Goal: Task Accomplishment & Management: Manage account settings

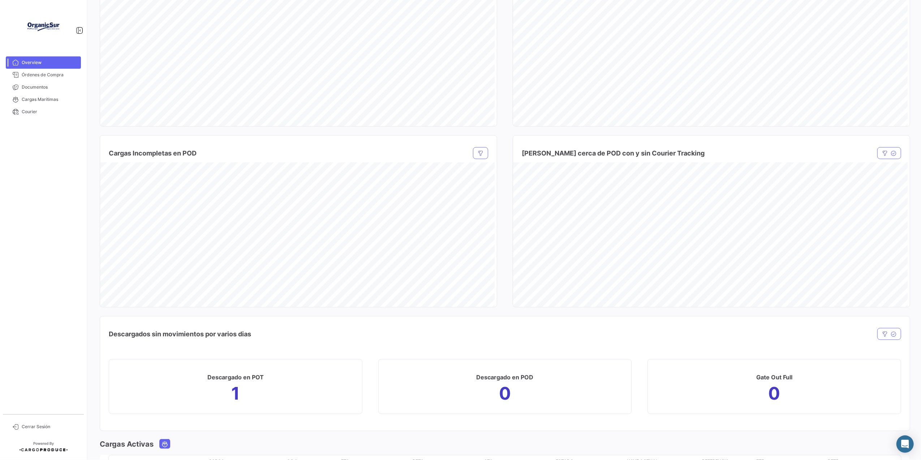
scroll to position [637, 0]
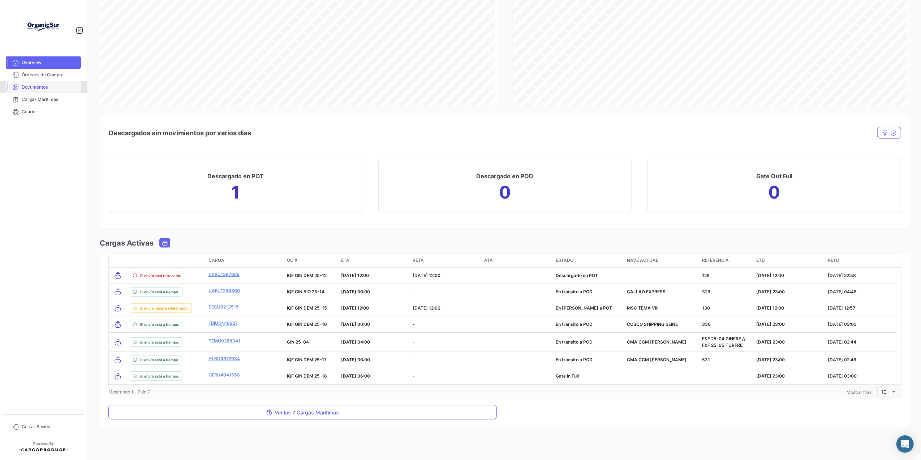
click at [39, 88] on span "Documentos" at bounding box center [50, 87] width 56 height 7
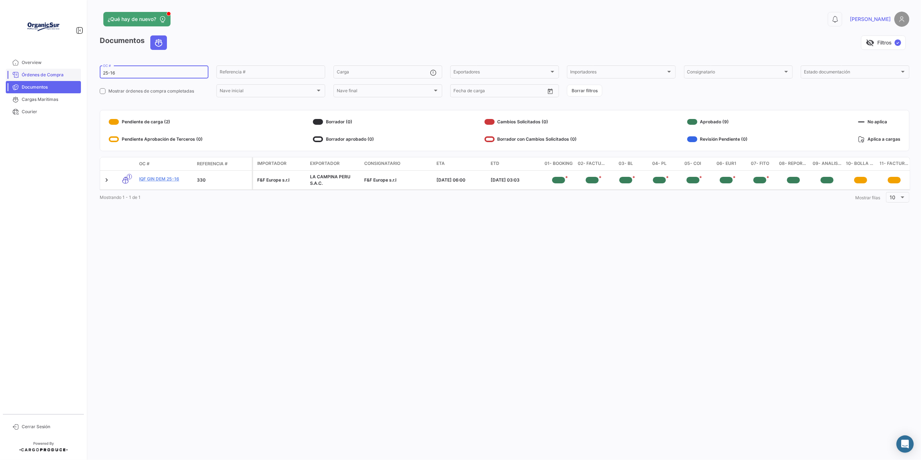
drag, startPoint x: 133, startPoint y: 72, endPoint x: 80, endPoint y: 72, distance: 53.1
click at [80, 72] on mat-sidenav-container "Overview Órdenes de Compra Documentos Cargas Marítimas Courier Cerrar Sesión ¿Q…" at bounding box center [460, 230] width 921 height 460
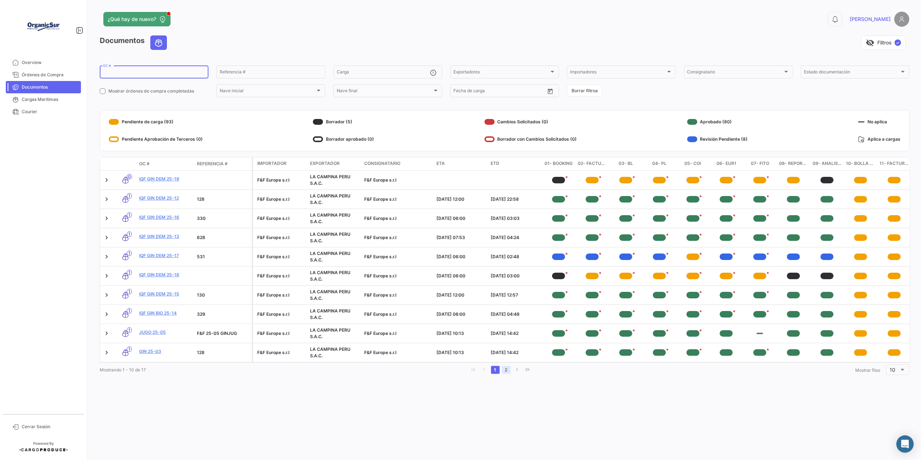
click at [505, 374] on link "2" at bounding box center [506, 370] width 9 height 8
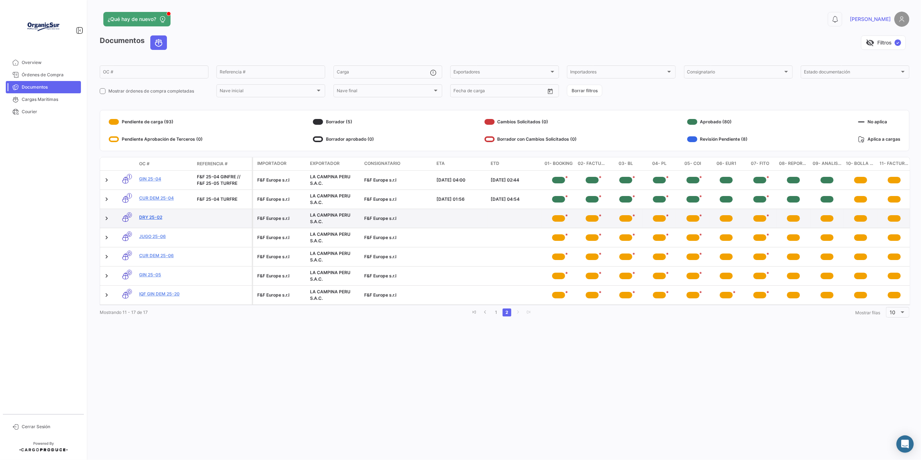
click at [152, 217] on link "DRY 25-02" at bounding box center [165, 217] width 52 height 7
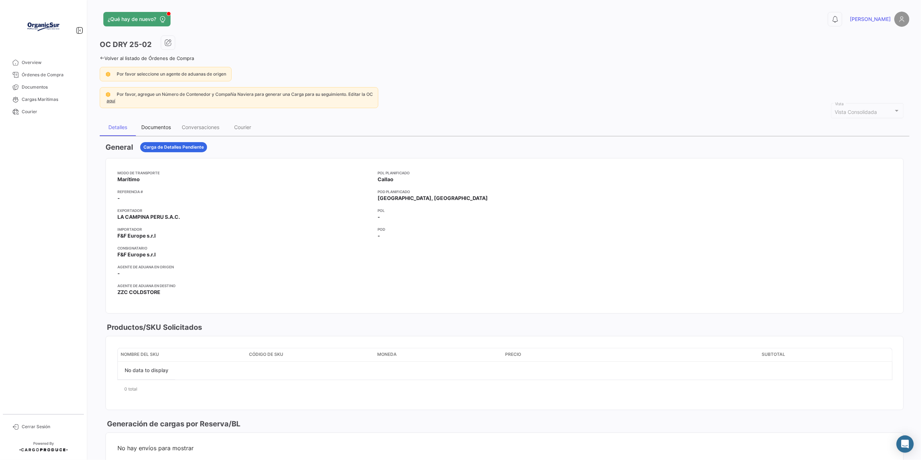
click at [154, 126] on div "Documentos" at bounding box center [156, 127] width 30 height 6
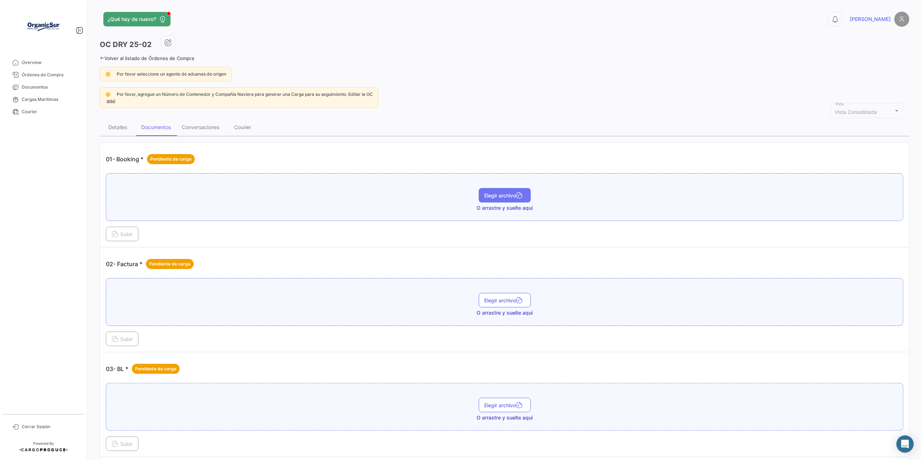
click at [503, 202] on button "Elegir archivo" at bounding box center [505, 195] width 52 height 14
click at [490, 203] on span "Elegir archivo" at bounding box center [505, 202] width 40 height 6
click at [128, 232] on span "Subir" at bounding box center [122, 234] width 21 height 6
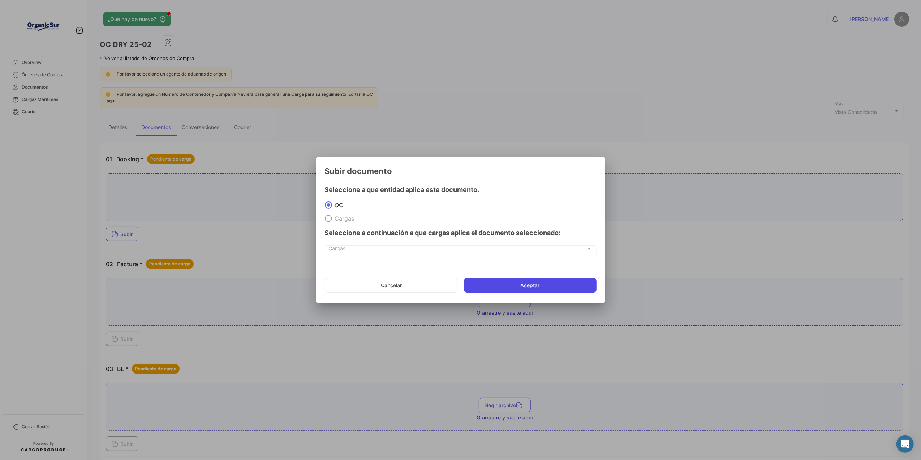
click at [532, 281] on button "Aceptar" at bounding box center [530, 285] width 133 height 14
